Goal: Information Seeking & Learning: Learn about a topic

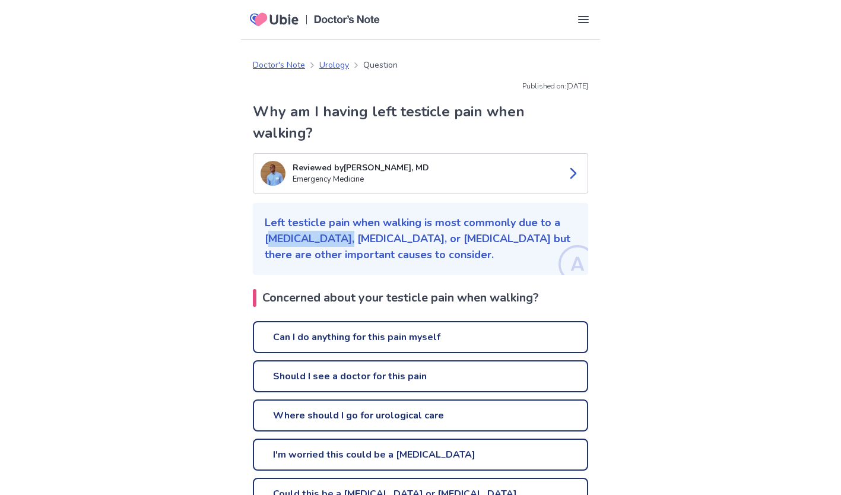
drag, startPoint x: 269, startPoint y: 215, endPoint x: 307, endPoint y: 212, distance: 38.2
click at [309, 215] on p "Left testicle pain when walking is most commonly due to a [MEDICAL_DATA], [MEDI…" at bounding box center [421, 239] width 312 height 48
click at [305, 215] on p "Left testicle pain when walking is most commonly due to a [MEDICAL_DATA], [MEDI…" at bounding box center [421, 239] width 312 height 48
drag, startPoint x: 305, startPoint y: 211, endPoint x: 294, endPoint y: 214, distance: 11.5
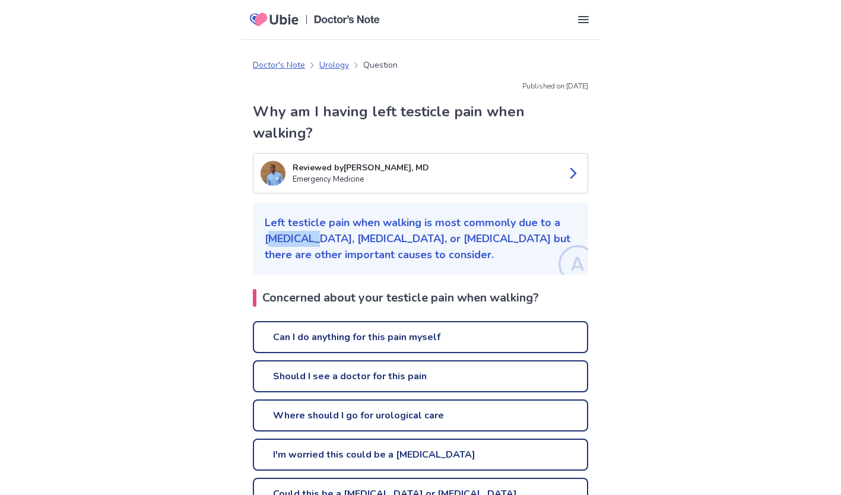
click at [294, 215] on p "Left testicle pain when walking is most commonly due to a [MEDICAL_DATA], [MEDI…" at bounding box center [421, 239] width 312 height 48
click at [274, 215] on p "Left testicle pain when walking is most commonly due to a [MEDICAL_DATA], [MEDI…" at bounding box center [421, 239] width 312 height 48
click at [286, 219] on p "Left testicle pain when walking is most commonly due to a [MEDICAL_DATA], [MEDI…" at bounding box center [421, 239] width 312 height 48
copy p "[MEDICAL_DATA]"
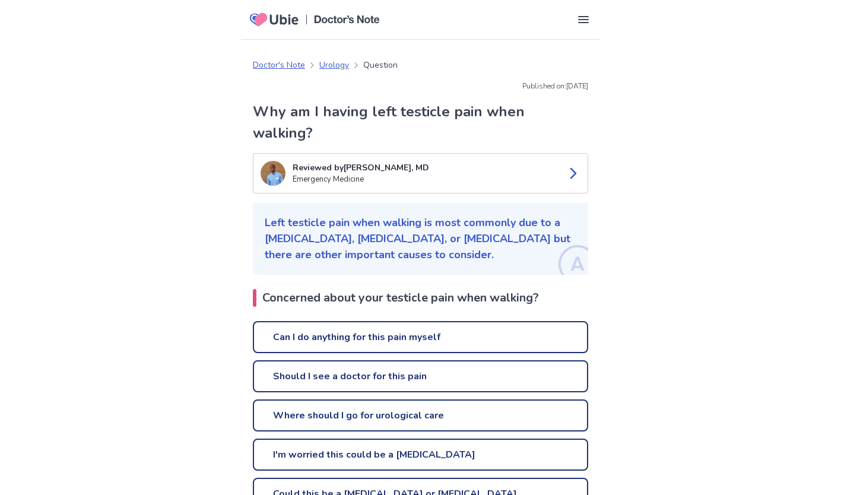
click at [337, 215] on p "Left testicle pain when walking is most commonly due to a [MEDICAL_DATA], [MEDI…" at bounding box center [421, 239] width 312 height 48
copy p "[MEDICAL_DATA]"
